Goal: Task Accomplishment & Management: Use online tool/utility

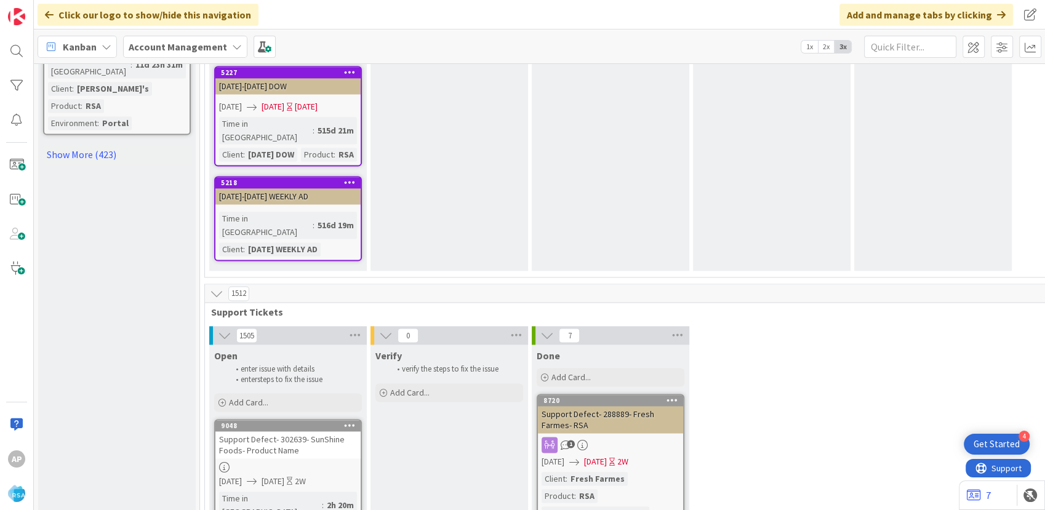
scroll to position [1778, 0]
click at [270, 393] on div "Add Card..." at bounding box center [288, 402] width 148 height 18
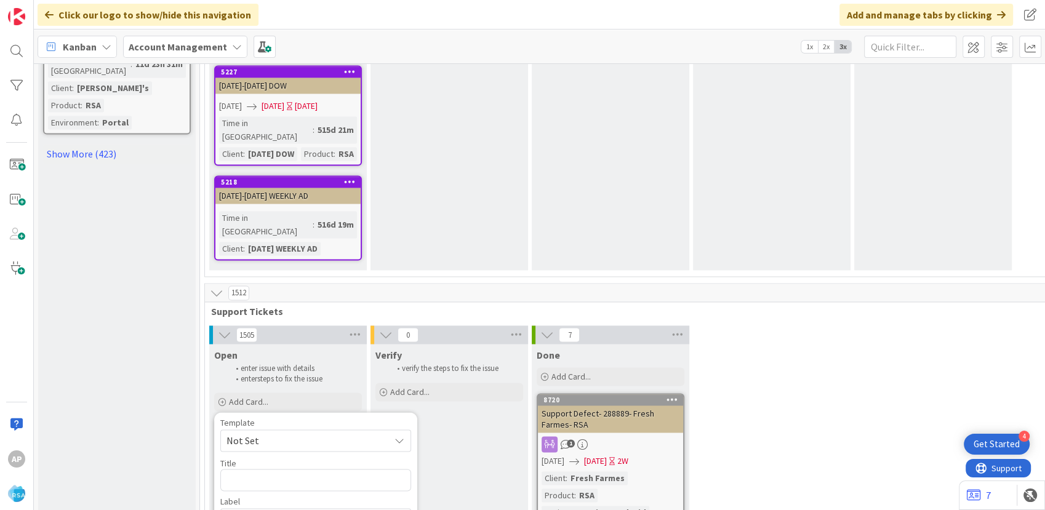
click at [323, 433] on span "Not Set" at bounding box center [304, 441] width 154 height 16
type textarea "x"
click at [384, 469] on textarea "Support Maintenance - Ticket Number-" at bounding box center [315, 480] width 191 height 22
type textarea "Support Maintenance - Ticket Numbe-"
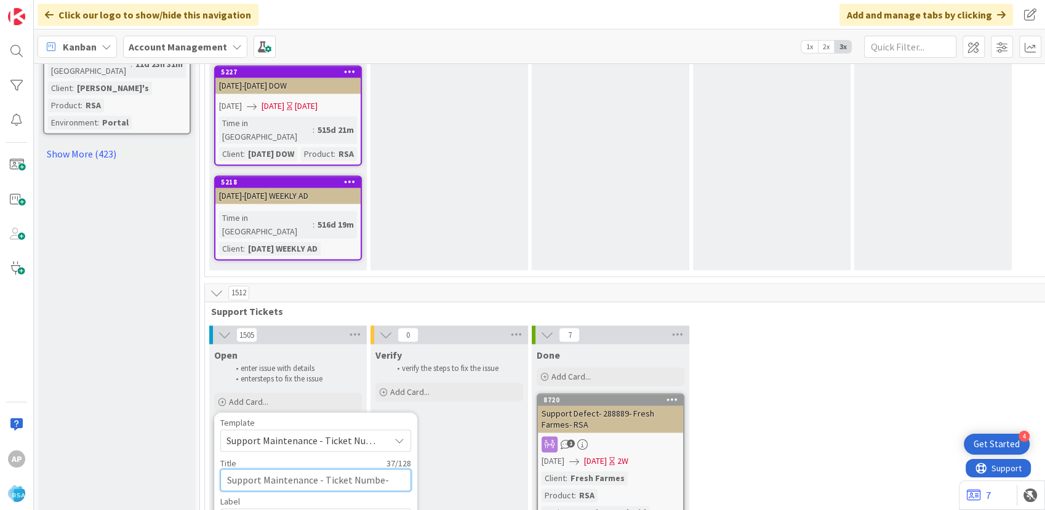
type textarea "x"
type textarea "Support Maintenance - Ticket Numb-"
type textarea "x"
type textarea "Support Maintenance - Ticket Num-"
type textarea "x"
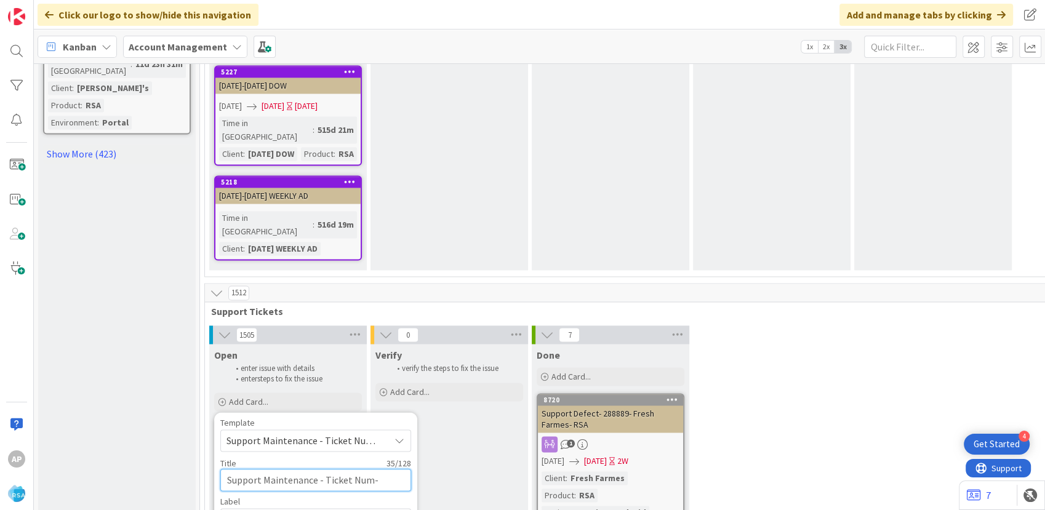
type textarea "Support Maintenance - Ticket Nu-"
type textarea "x"
type textarea "Support Maintenance - Ticket -"
type textarea "x"
type textarea "Support Maintenance - Ticket-"
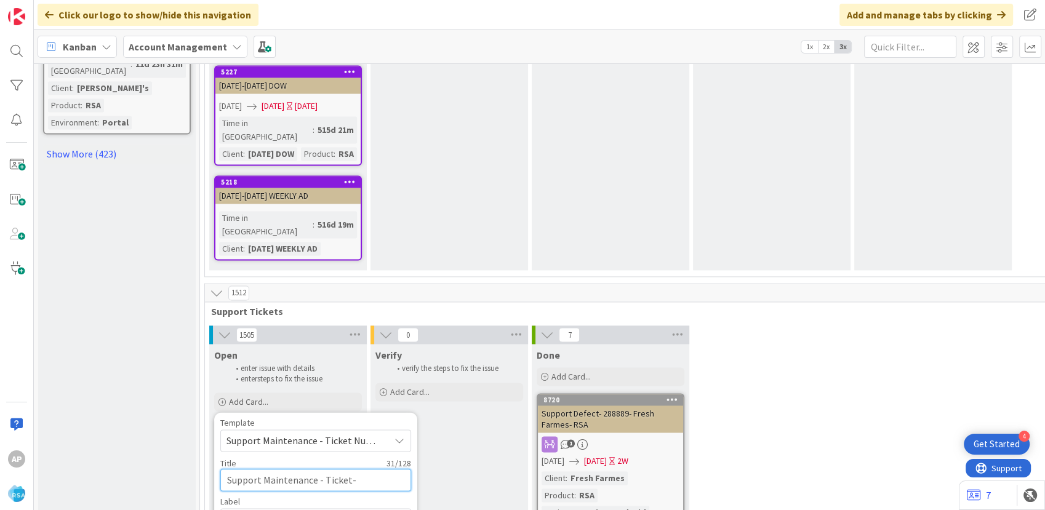
type textarea "x"
type textarea "Support Maintenance - Ticke-"
type textarea "x"
type textarea "Support Maintenance - Tick-"
type textarea "x"
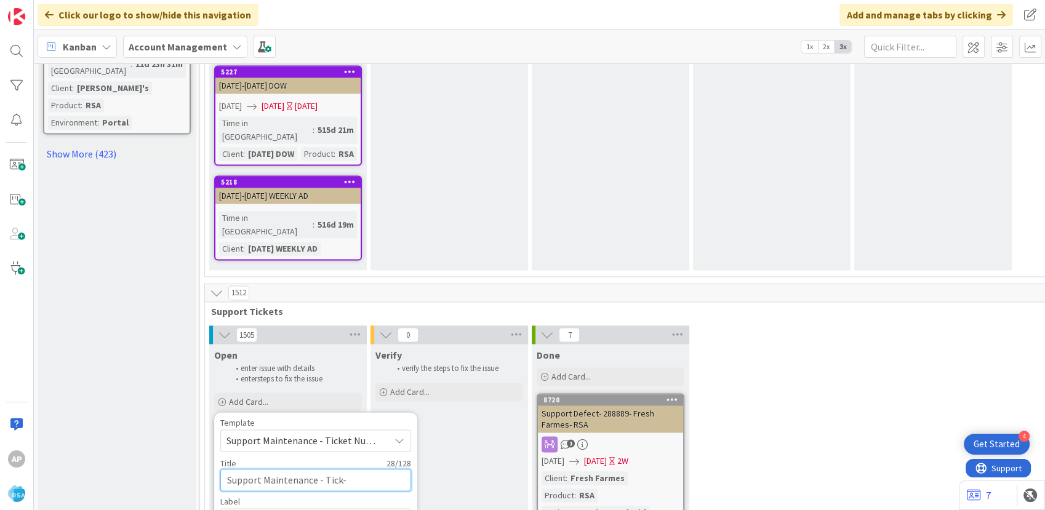
type textarea "Support Maintenance - Tic-"
type textarea "x"
type textarea "Support Maintenance - Ti-"
type textarea "x"
type textarea "Support Maintenance - T-"
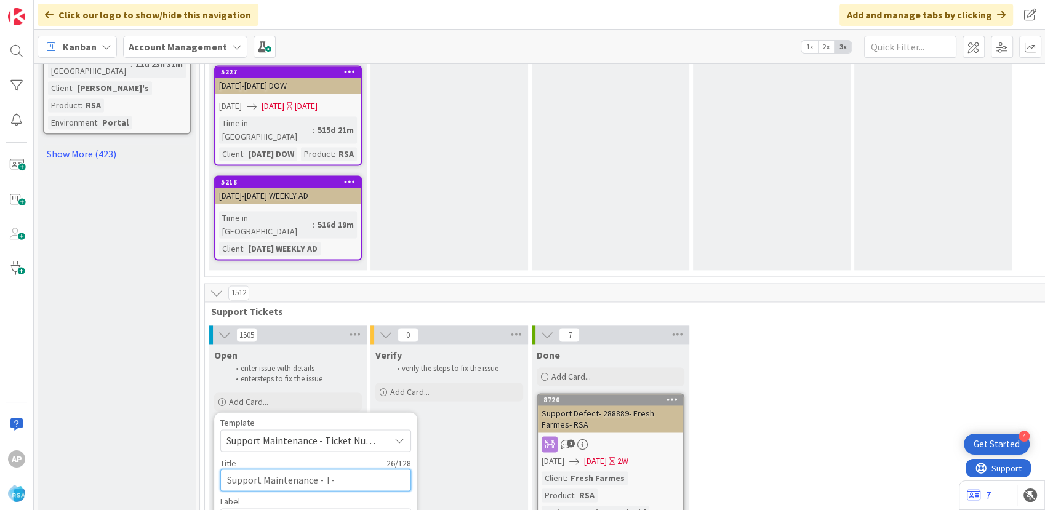
type textarea "x"
type textarea "Support Maintenance - -"
type textarea "x"
type textarea "Support Maintenance - 3-"
type textarea "x"
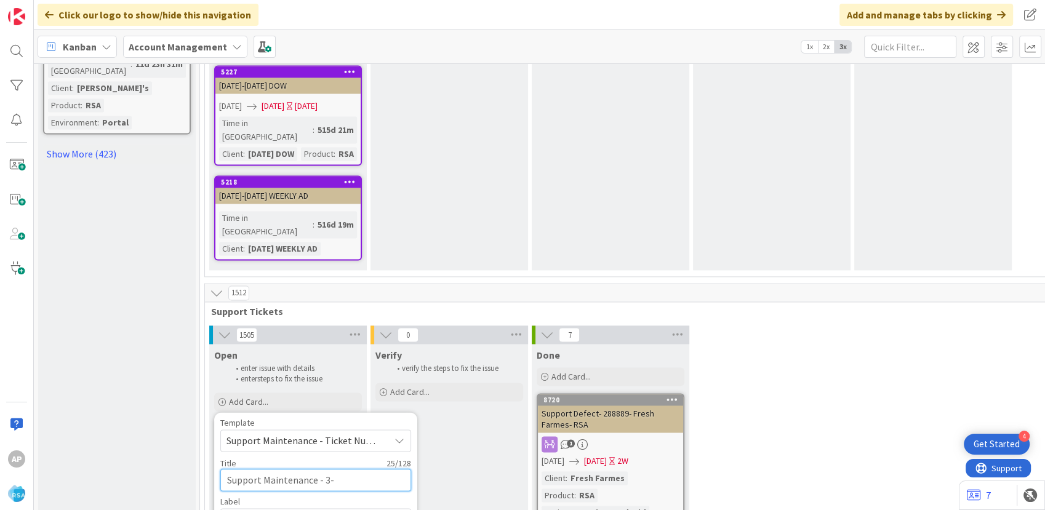
type textarea "Support Maintenance - 30-"
type textarea "x"
type textarea "Support Maintenance - 302-"
type textarea "x"
type textarea "Support Maintenance - 3025-"
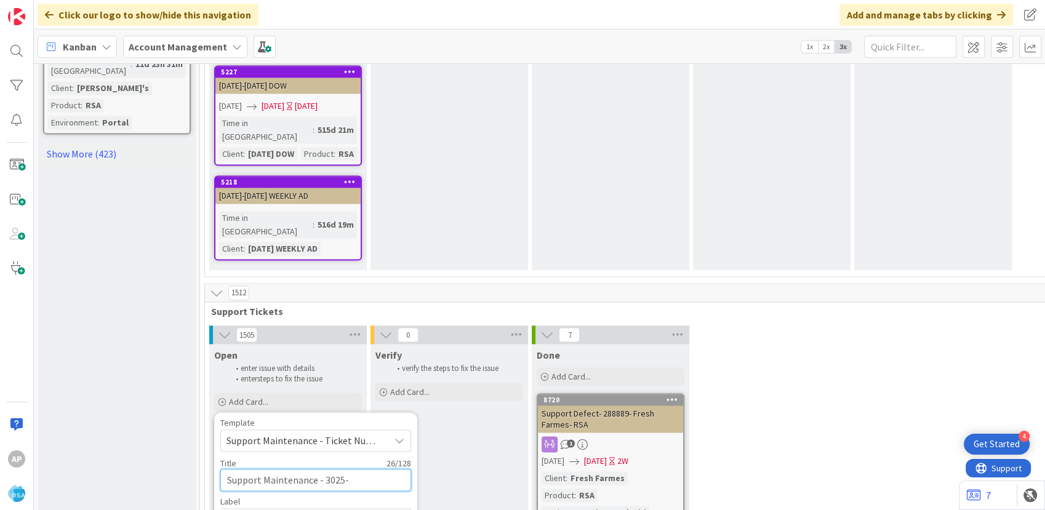
type textarea "x"
type textarea "Support Maintenance - 30256-"
type textarea "x"
type textarea "Support Maintenance - 302560-"
type textarea "x"
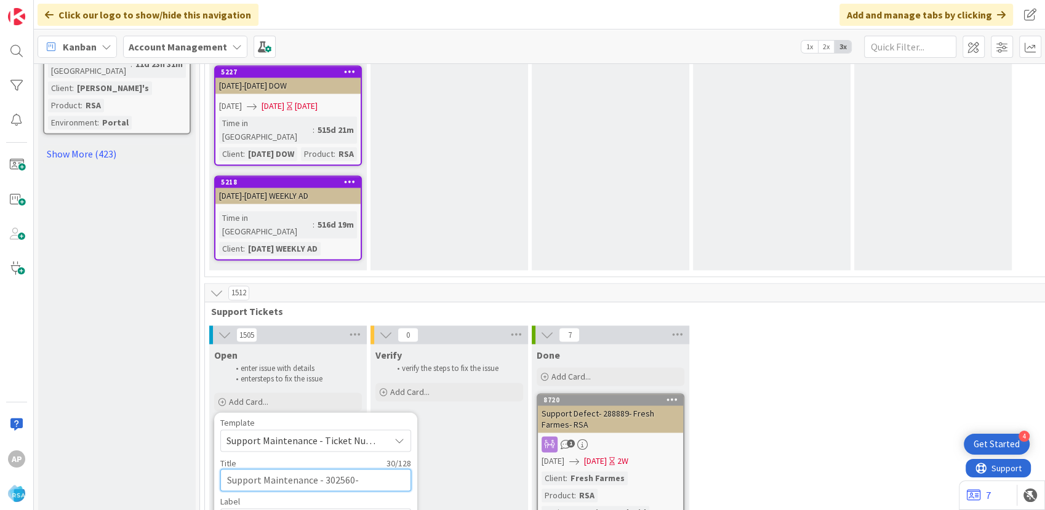
click at [369, 469] on textarea "Support Maintenance - 302560-" at bounding box center [315, 480] width 191 height 22
type textarea "Support Maintenance - 302560- H"
type textarea "x"
type textarea "Support Maintenance - 302560- HG"
type textarea "x"
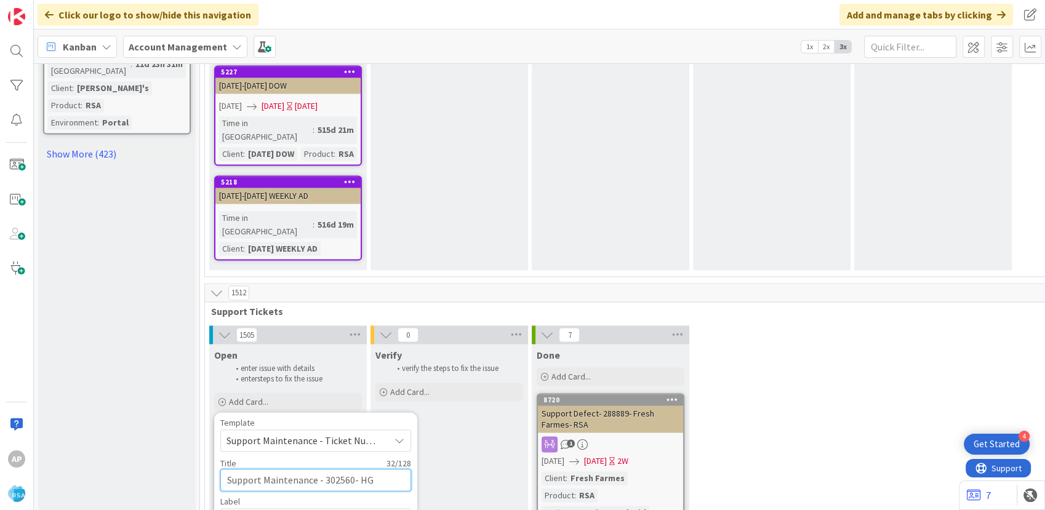
type textarea "Support Maintenance - 302560- HGG"
type textarea "x"
type textarea "Support Maintenance - 302560- HGG-"
type textarea "x"
type textarea "Support Maintenance - 302560- HGG-R"
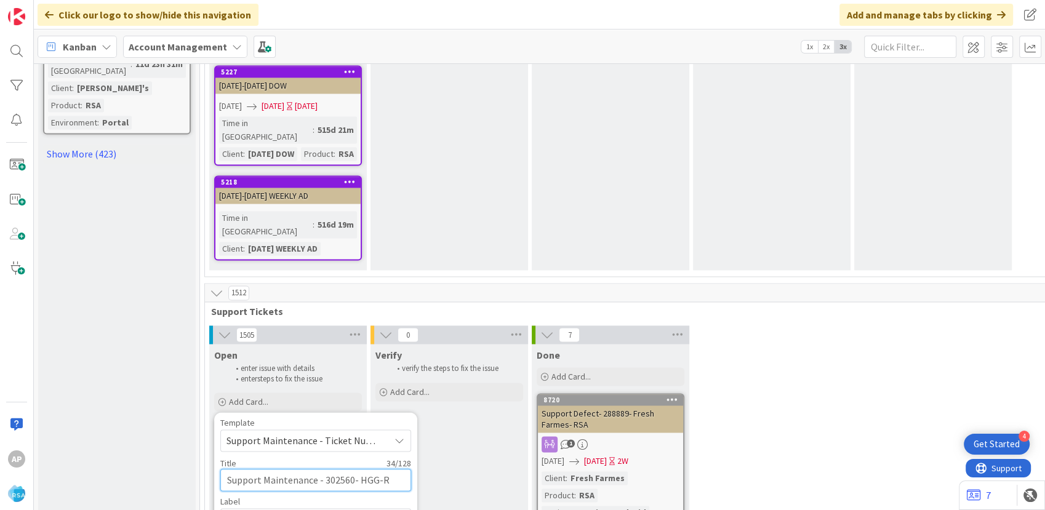
type textarea "x"
type textarea "Support Maintenance - 302560- HGG-RS"
type textarea "x"
type textarea "Support Maintenance - 302560- HGG-RSA"
type textarea "x"
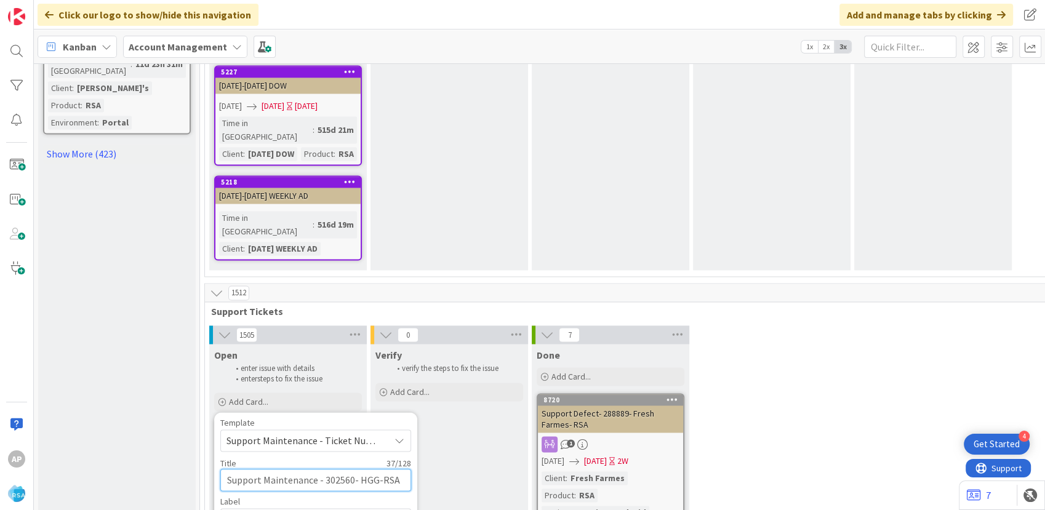
type textarea "Support Maintenance - 302560- HGG-RSA"
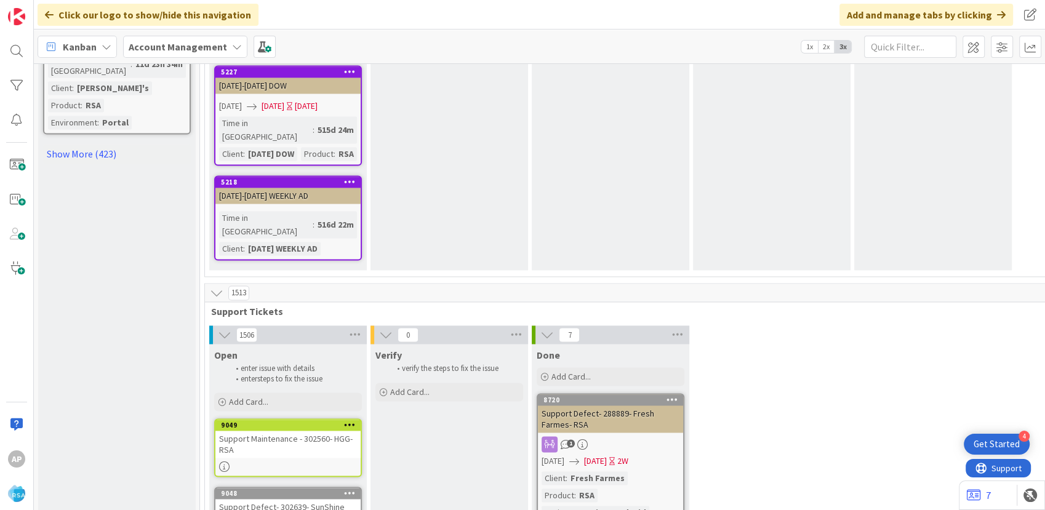
click at [278, 431] on div "Support Maintenance - 302560- HGG-RSA" at bounding box center [287, 444] width 145 height 27
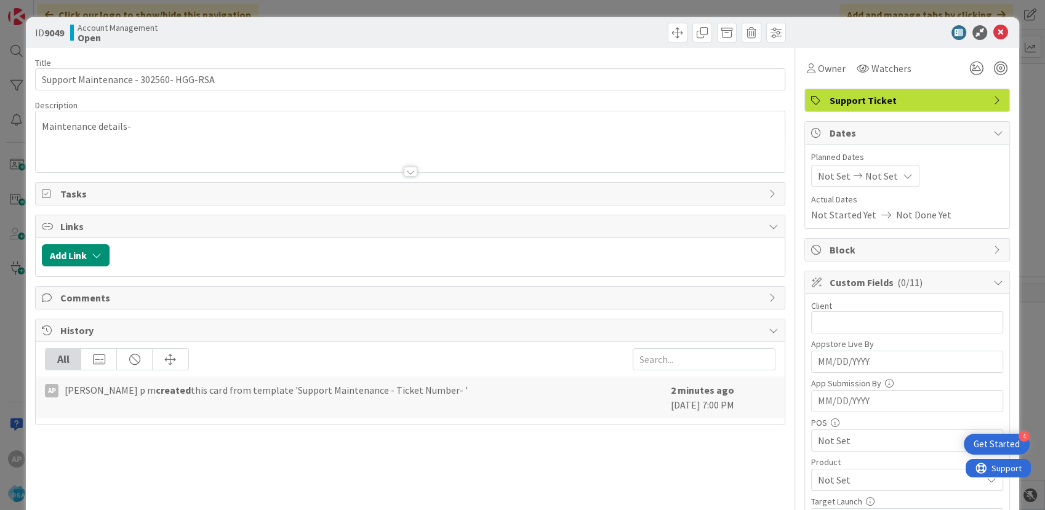
click at [159, 132] on div "Maintenance details-" at bounding box center [410, 141] width 749 height 61
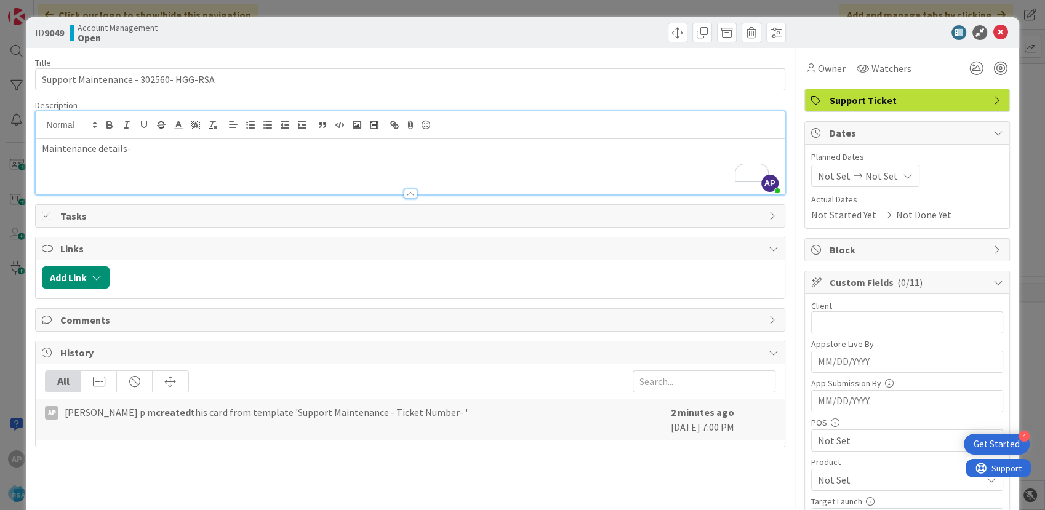
click at [140, 148] on p "Maintenance details-" at bounding box center [410, 149] width 736 height 14
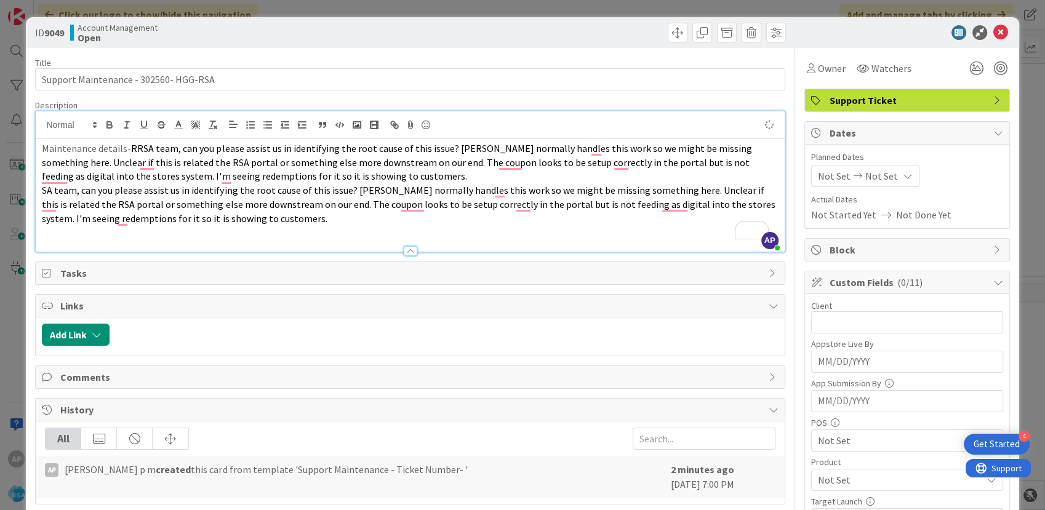
click at [818, 178] on span "Not Set" at bounding box center [834, 176] width 33 height 15
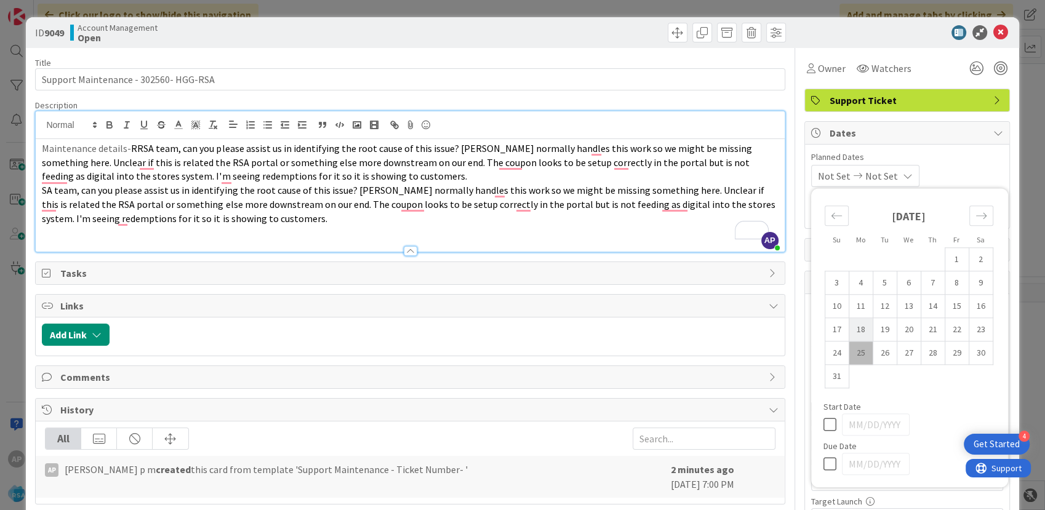
click at [851, 329] on td "18" at bounding box center [861, 329] width 24 height 23
type input "[DATE]"
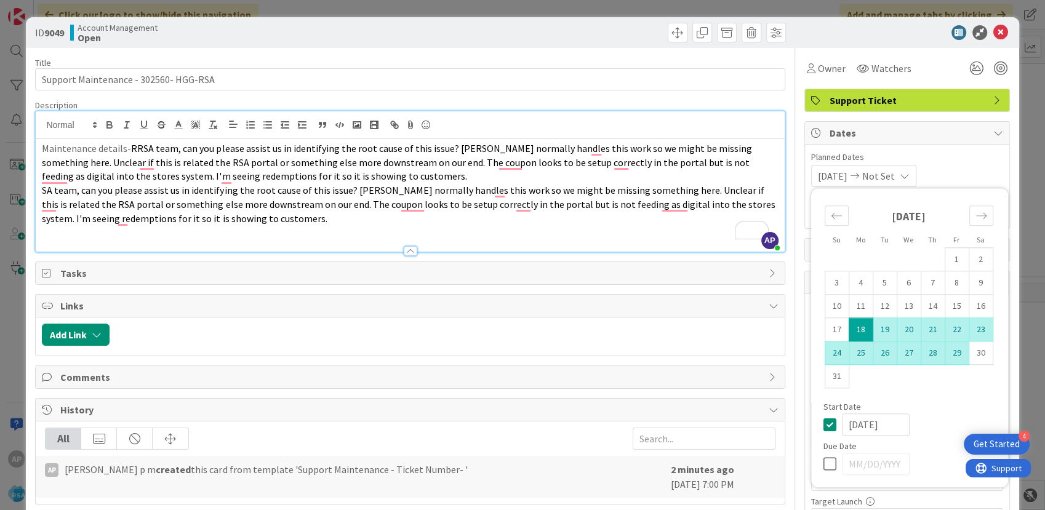
click at [946, 350] on td "29" at bounding box center [957, 353] width 24 height 23
type input "[DATE]"
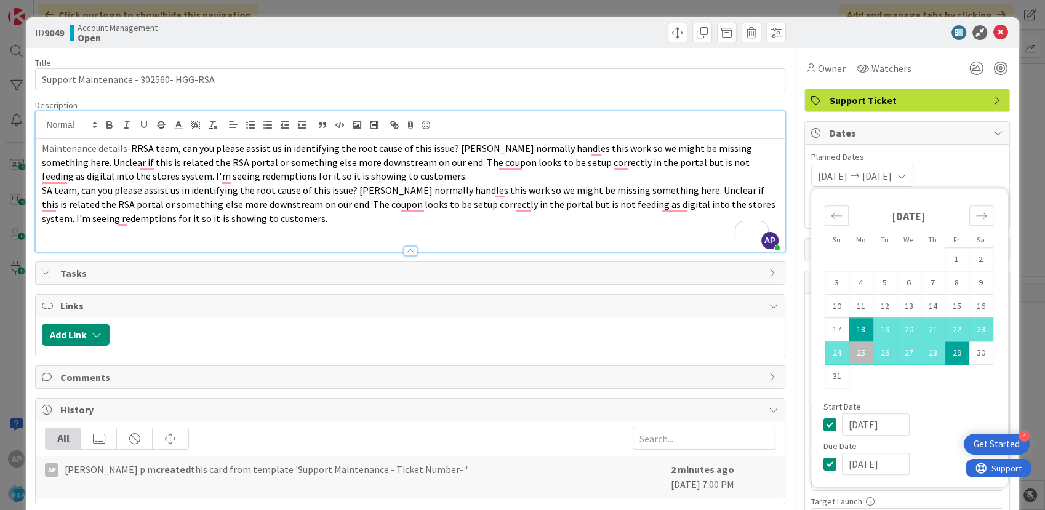
click at [951, 356] on td "29" at bounding box center [957, 353] width 24 height 23
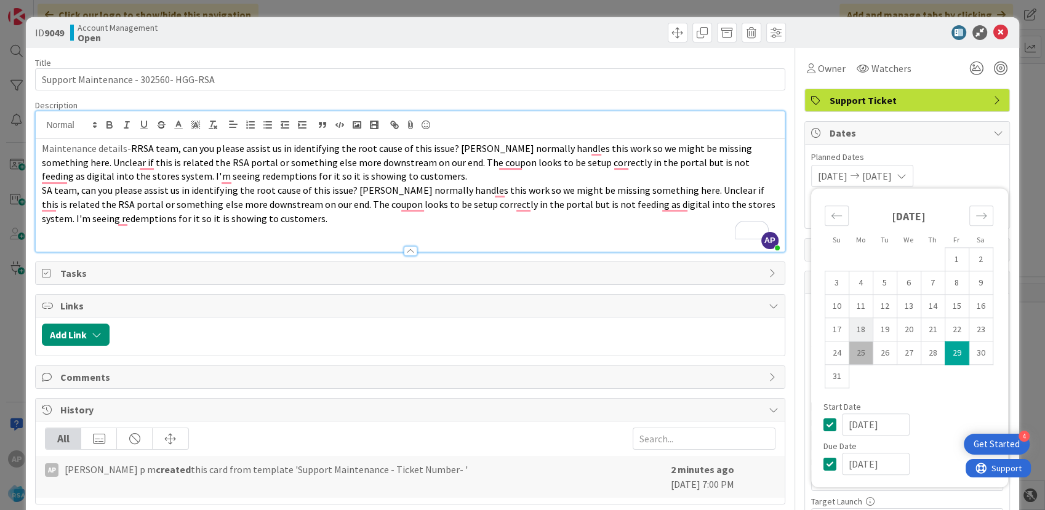
click at [854, 329] on td "18" at bounding box center [861, 329] width 24 height 23
type input "[DATE]"
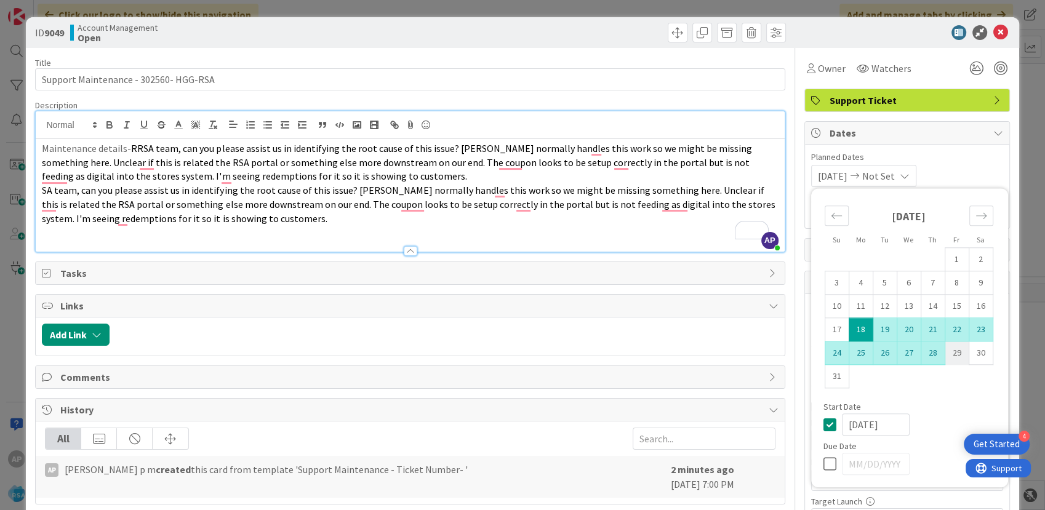
click at [950, 355] on td "29" at bounding box center [957, 353] width 24 height 23
type input "[DATE]"
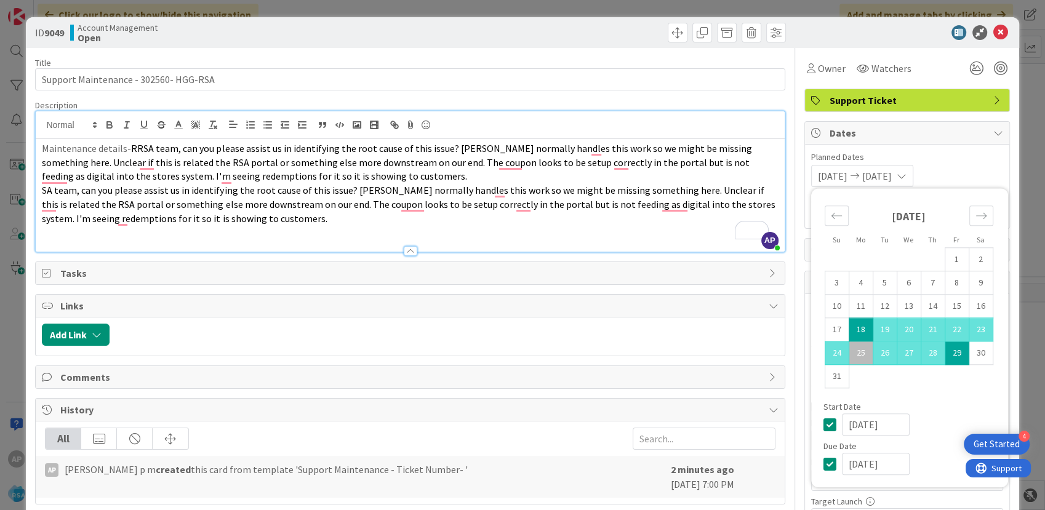
click at [953, 167] on div "08/18/2025 08/29/2025 Su Mo Tu We Th Fr Sa July 2025 1 2 3 4 5 6 7 8 9 10 11 12…" at bounding box center [907, 176] width 192 height 22
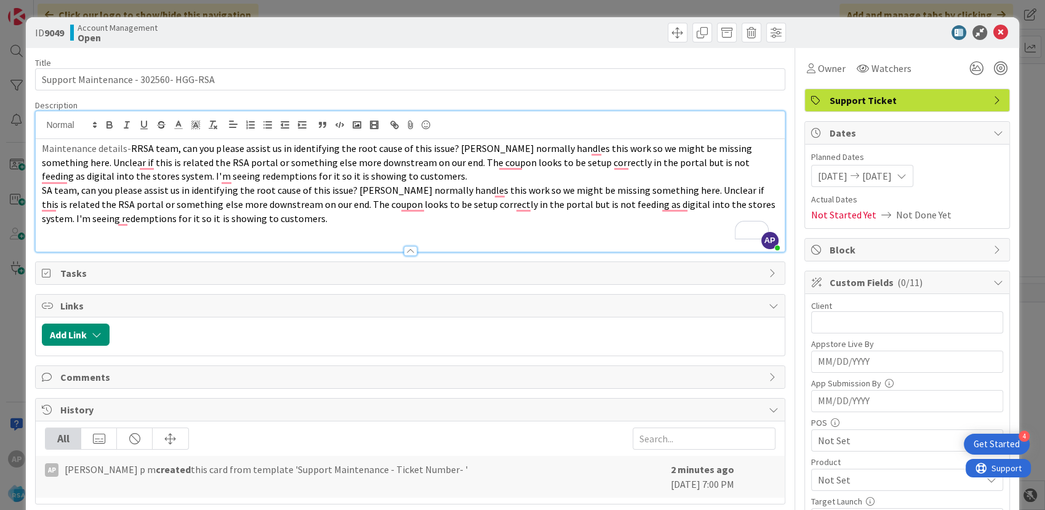
click at [825, 332] on div "Client 0 / 32 Appstore Live By Navigate forward to interact with the calendar a…" at bounding box center [907, 513] width 192 height 427
click at [819, 314] on input "text" at bounding box center [907, 323] width 192 height 22
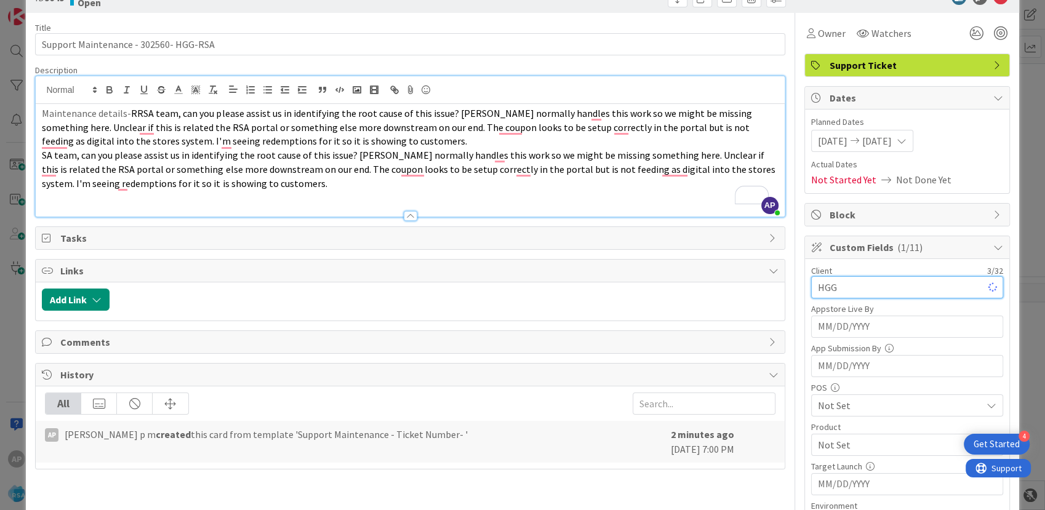
scroll to position [137, 0]
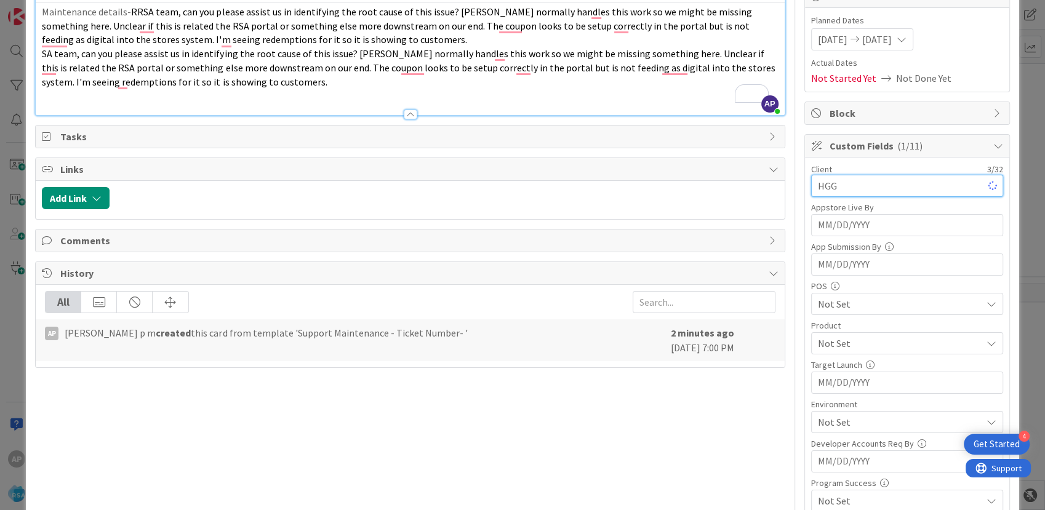
type input "HGG"
click at [833, 345] on span "Not Set" at bounding box center [900, 343] width 164 height 15
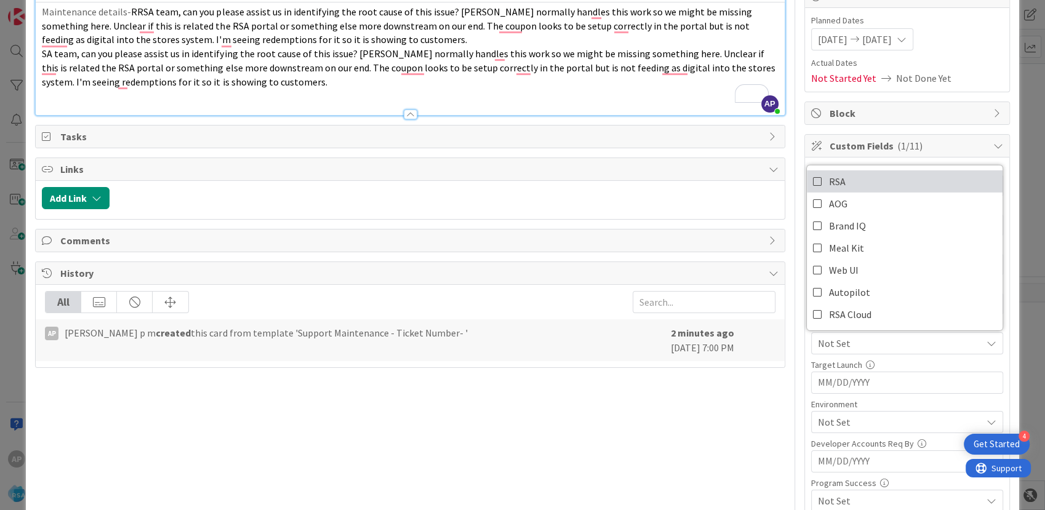
click at [830, 183] on span "RSA" at bounding box center [837, 181] width 17 height 18
click at [683, 192] on div at bounding box center [447, 198] width 662 height 22
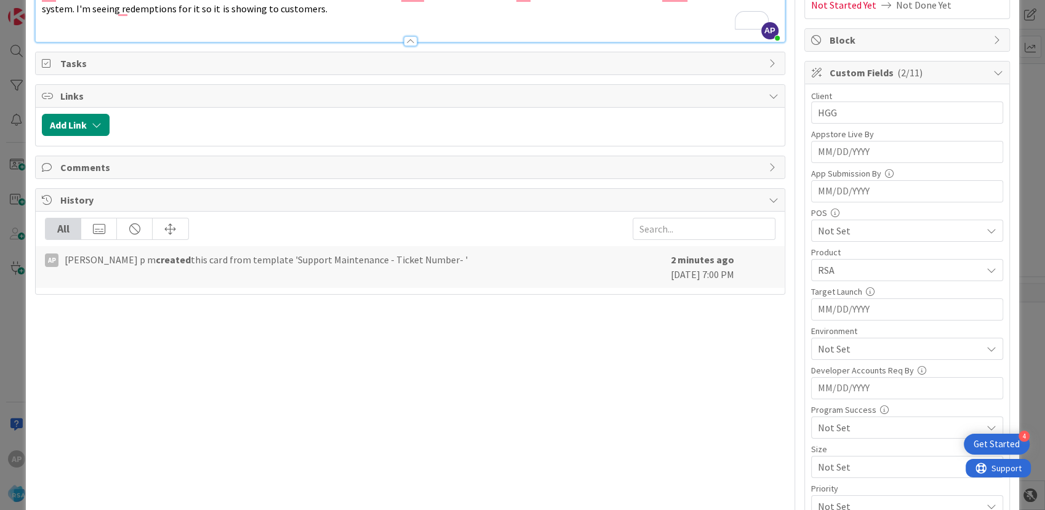
scroll to position [273, 0]
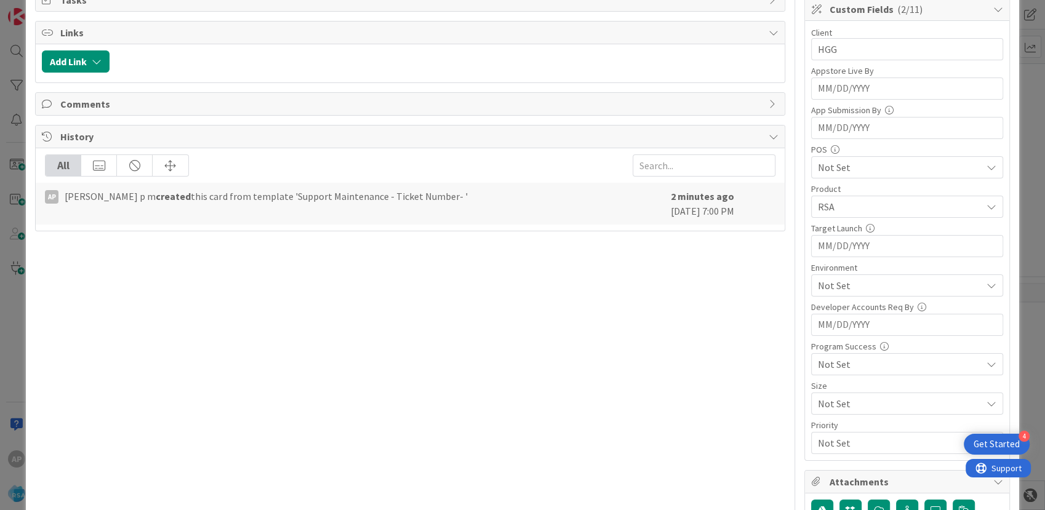
click at [843, 278] on span "Not Set" at bounding box center [900, 285] width 164 height 15
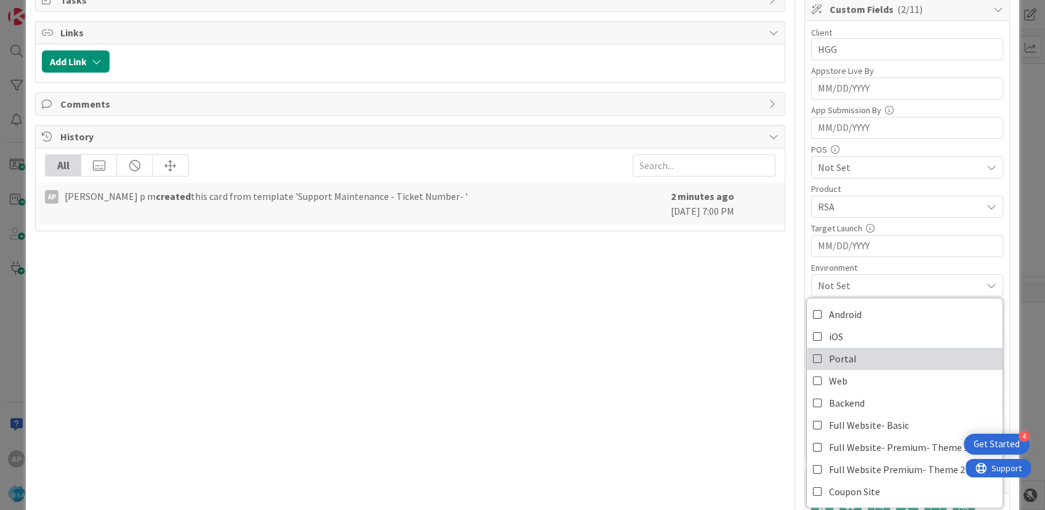
click at [829, 357] on span "Portal" at bounding box center [843, 359] width 28 height 18
click at [705, 334] on div "Title 37 / 128 Support Maintenance - 302560- HGG-RSA Description AP Akhil p m j…" at bounding box center [410, 341] width 750 height 1132
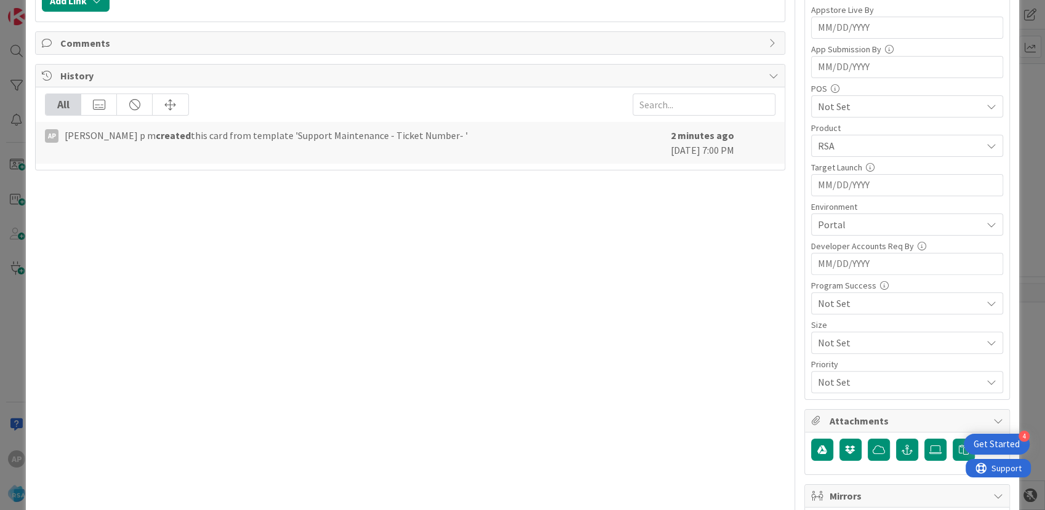
scroll to position [342, 0]
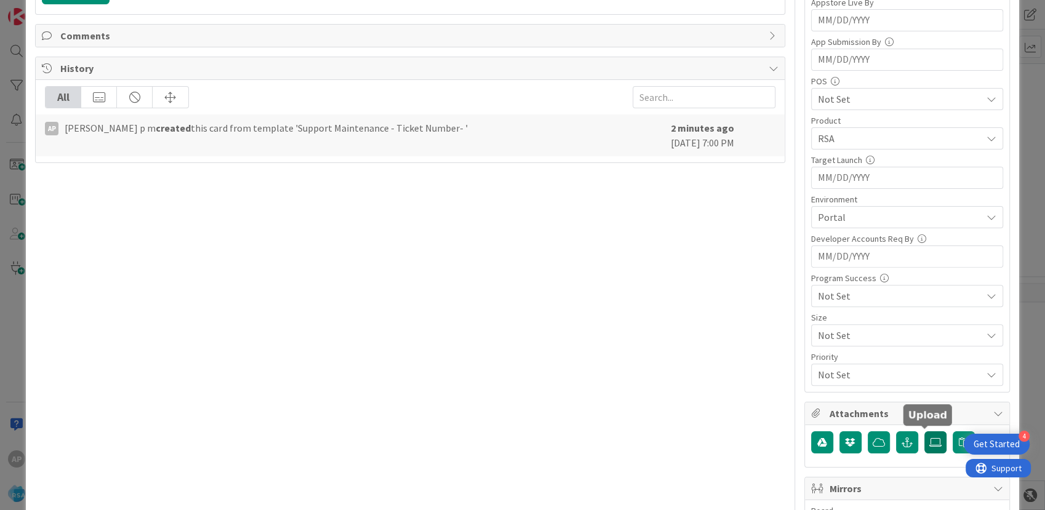
click at [936, 443] on label at bounding box center [936, 443] width 22 height 22
click at [925, 432] on input "file" at bounding box center [925, 432] width 0 height 0
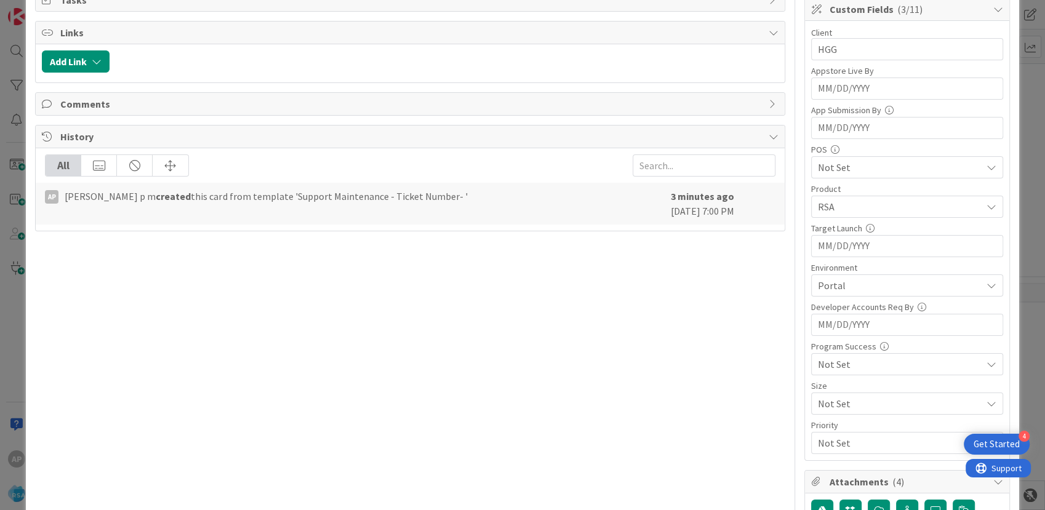
scroll to position [0, 0]
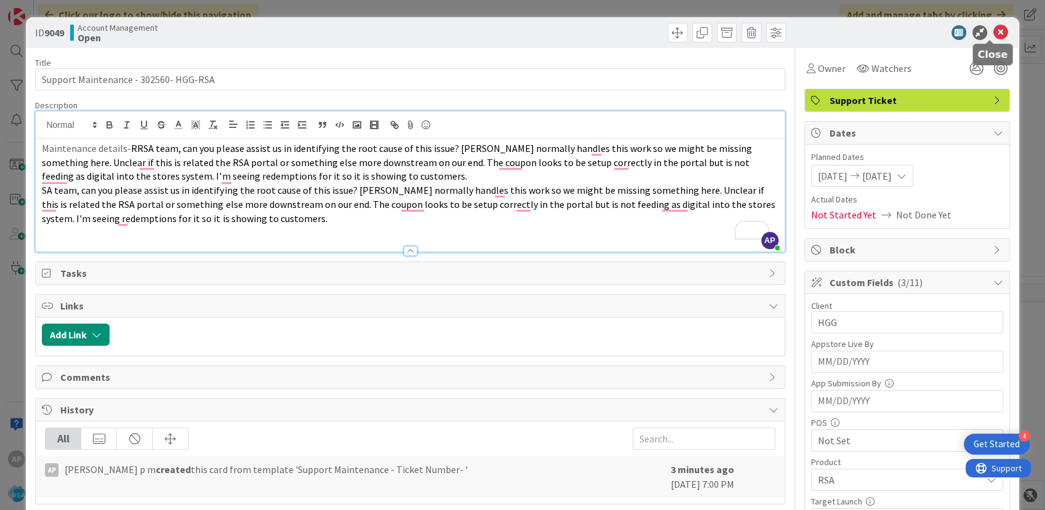
click at [995, 30] on icon at bounding box center [1001, 32] width 15 height 15
